Goal: Task Accomplishment & Management: Manage account settings

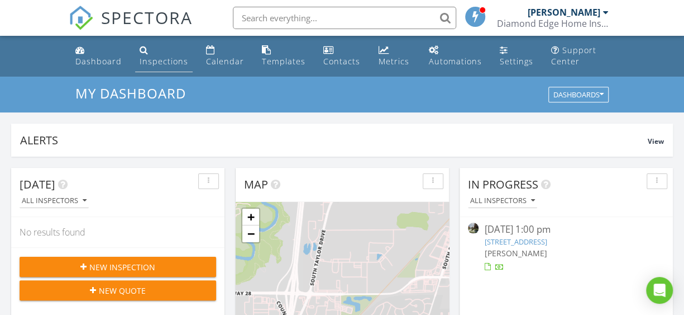
click at [150, 56] on div "Inspections" at bounding box center [164, 61] width 49 height 11
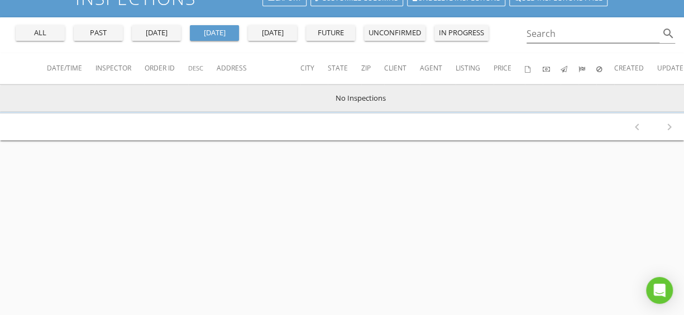
scroll to position [58, 0]
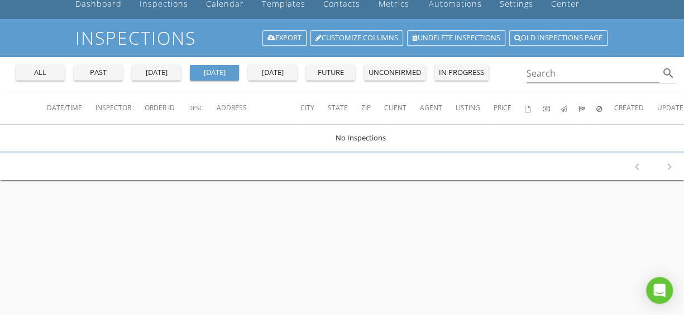
click at [115, 71] on div "past" at bounding box center [98, 72] width 40 height 11
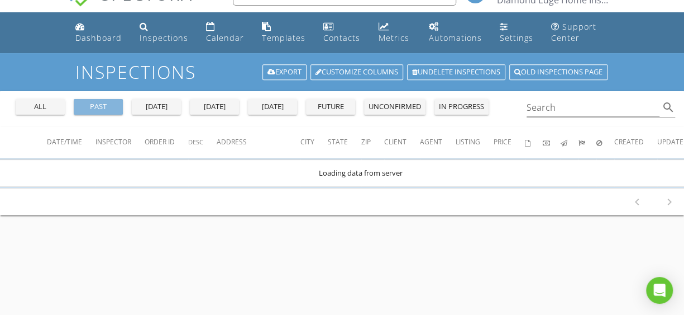
scroll to position [0, 0]
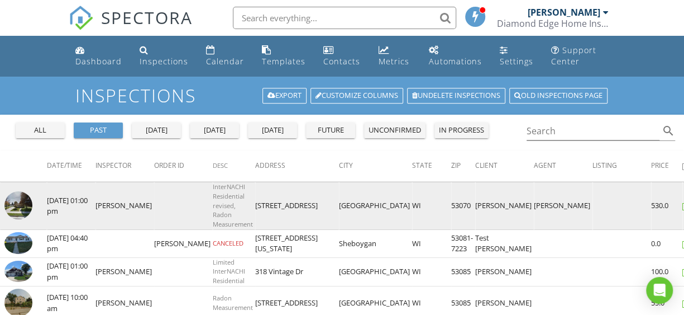
click at [20, 202] on img at bounding box center [18, 205] width 28 height 28
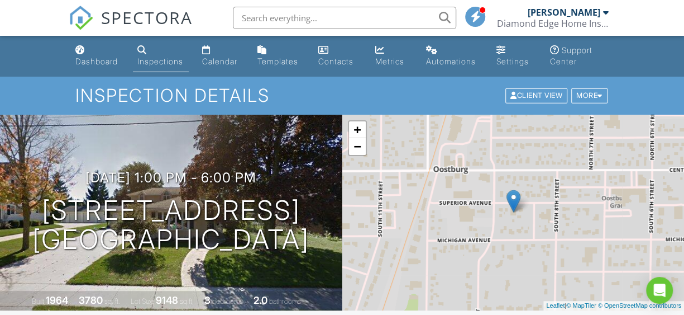
scroll to position [298, 0]
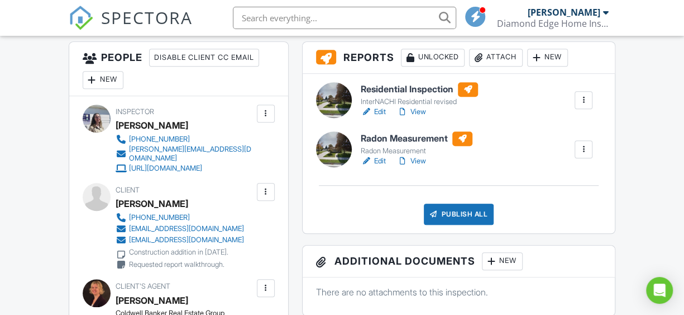
click at [380, 112] on link "Edit" at bounding box center [373, 111] width 25 height 11
